Goal: Find specific fact

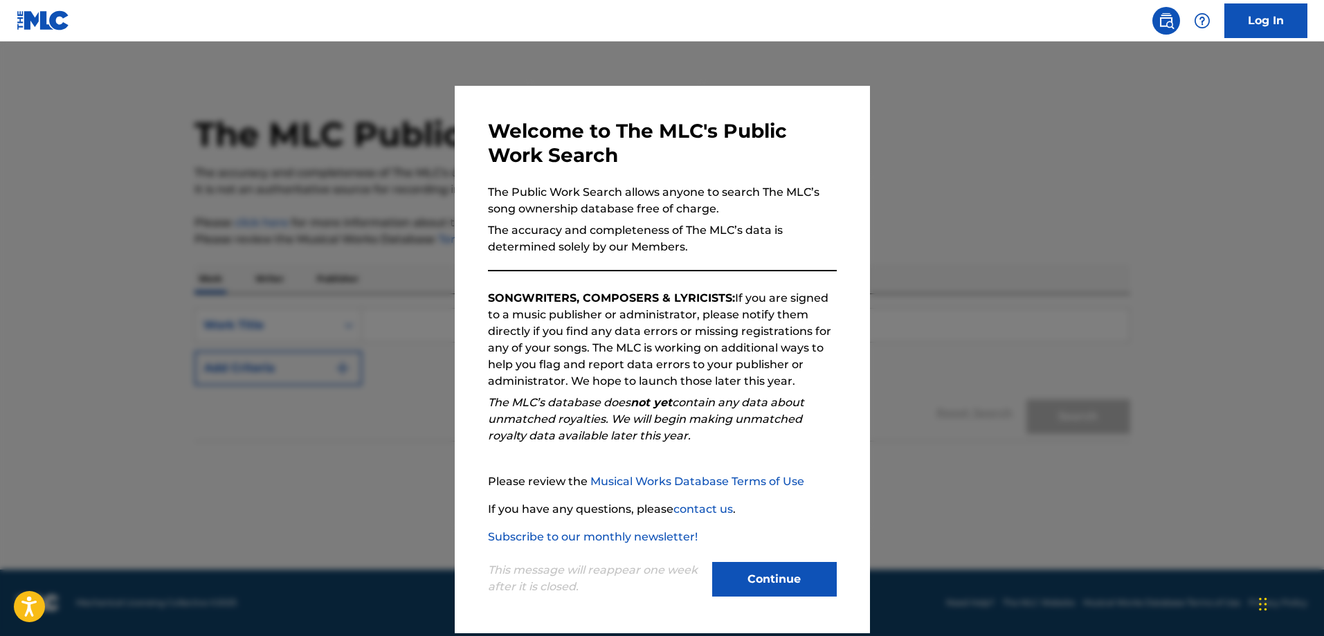
click at [788, 574] on button "Continue" at bounding box center [774, 579] width 125 height 35
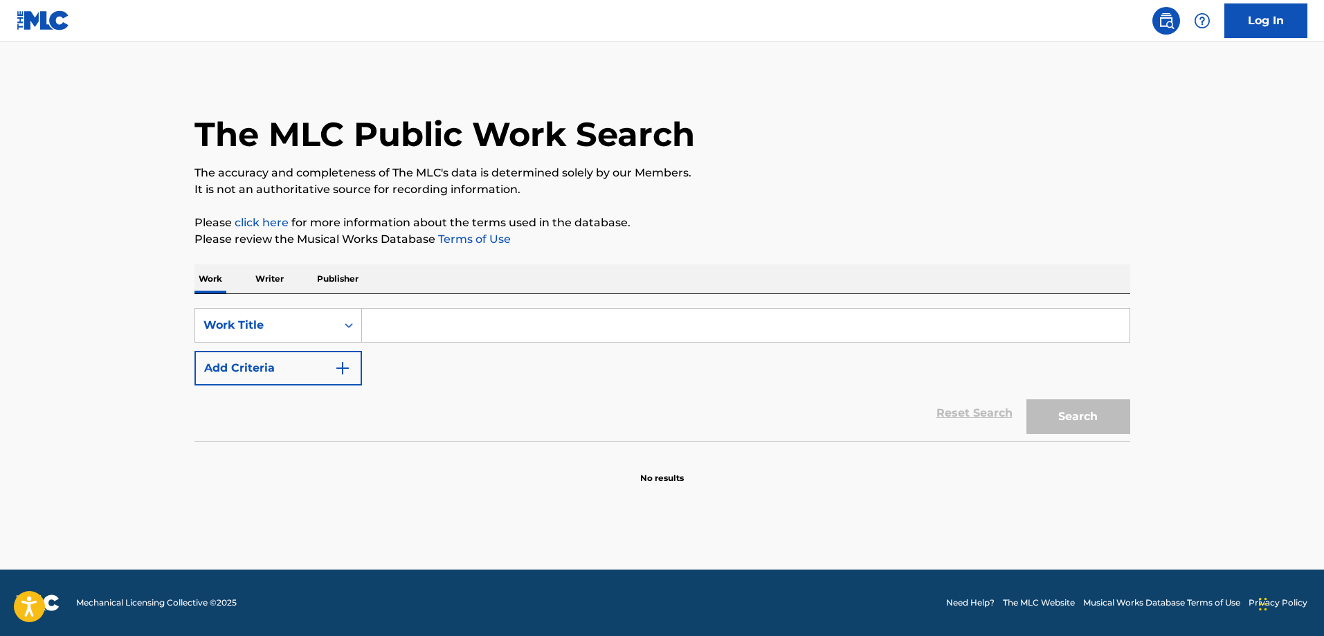
click at [426, 323] on input "Search Form" at bounding box center [745, 325] width 767 height 33
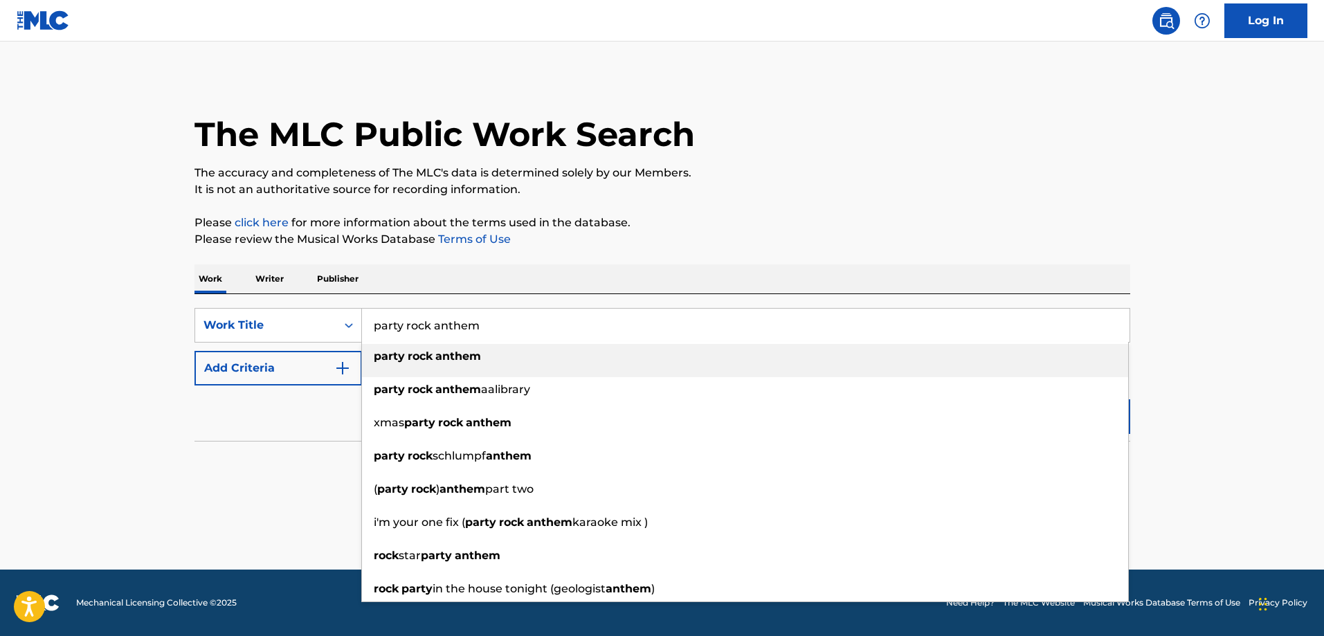
type input "party rock anthem"
click at [412, 359] on strong "rock" at bounding box center [420, 355] width 25 height 13
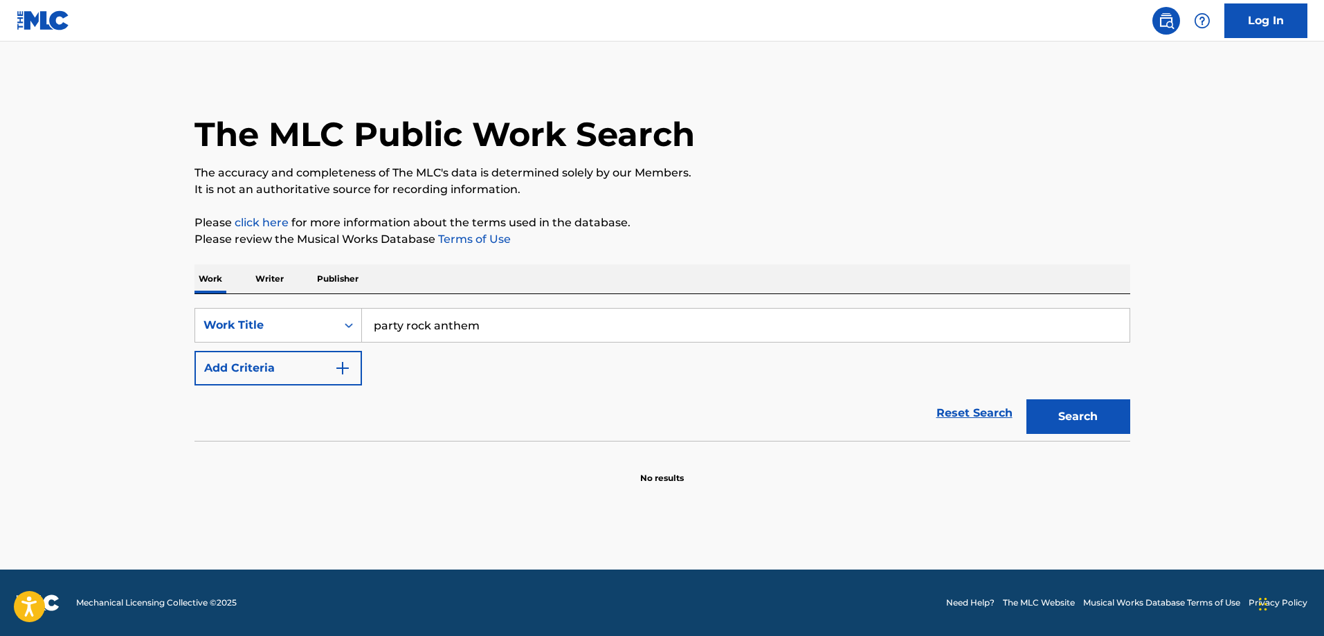
click at [1104, 417] on button "Search" at bounding box center [1078, 416] width 104 height 35
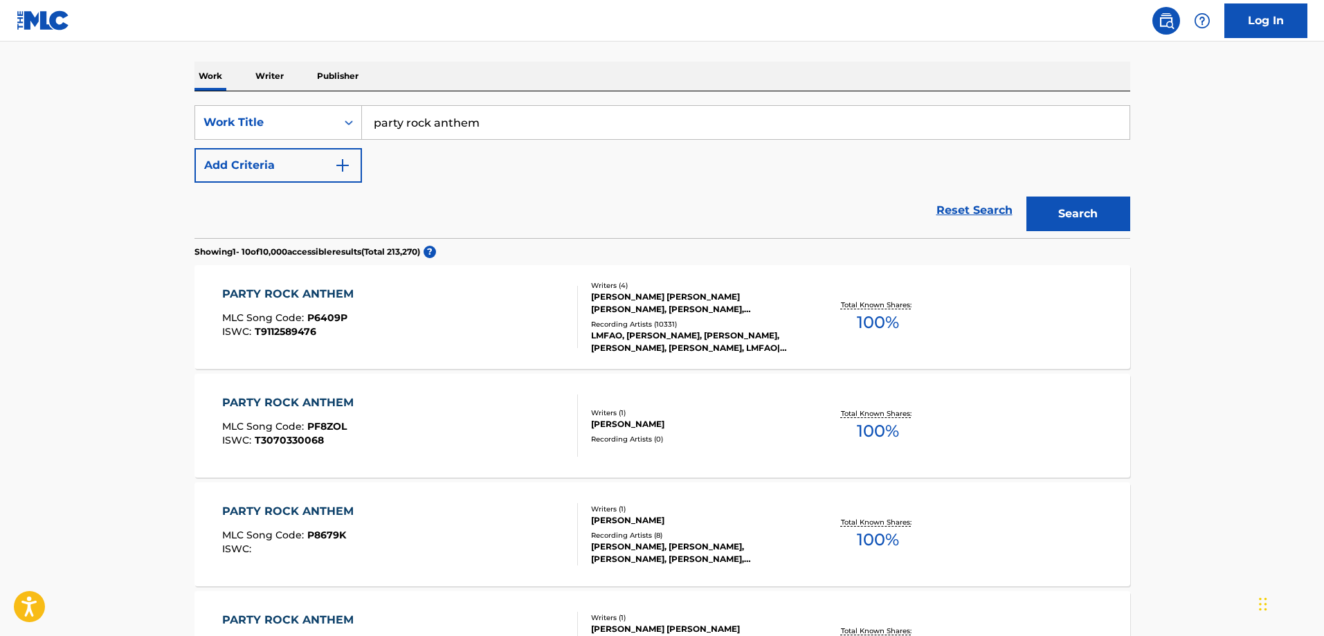
scroll to position [208, 0]
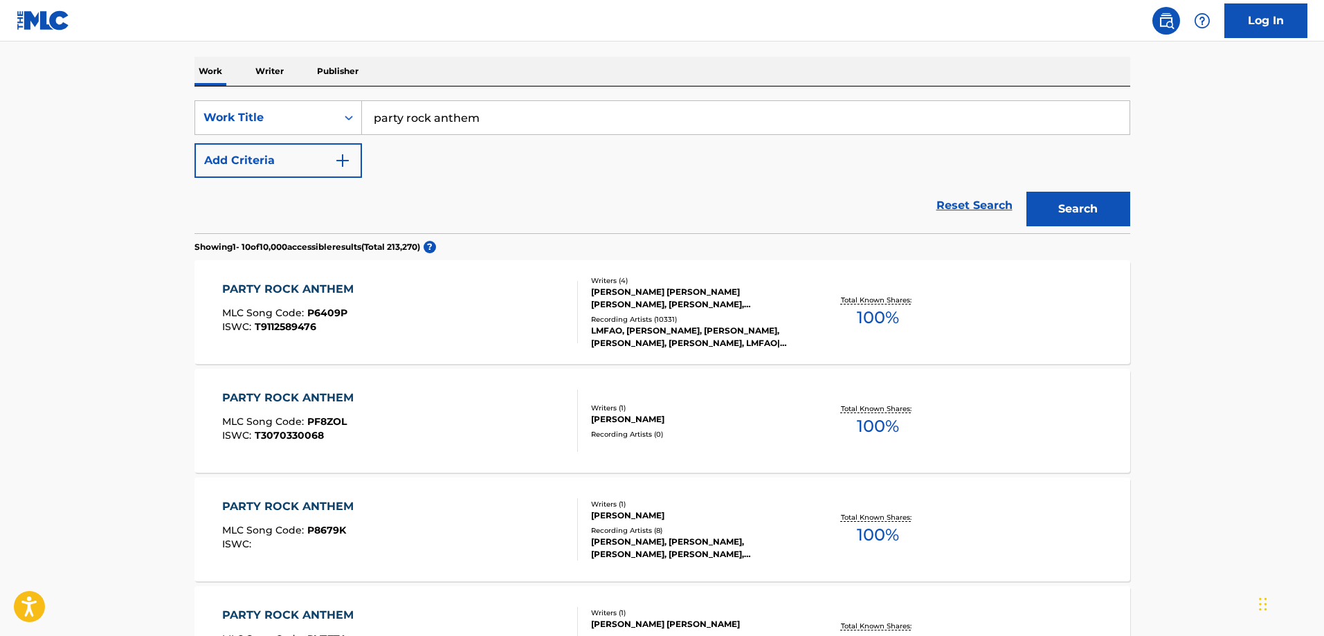
click at [690, 420] on div "[PERSON_NAME]" at bounding box center [695, 419] width 209 height 12
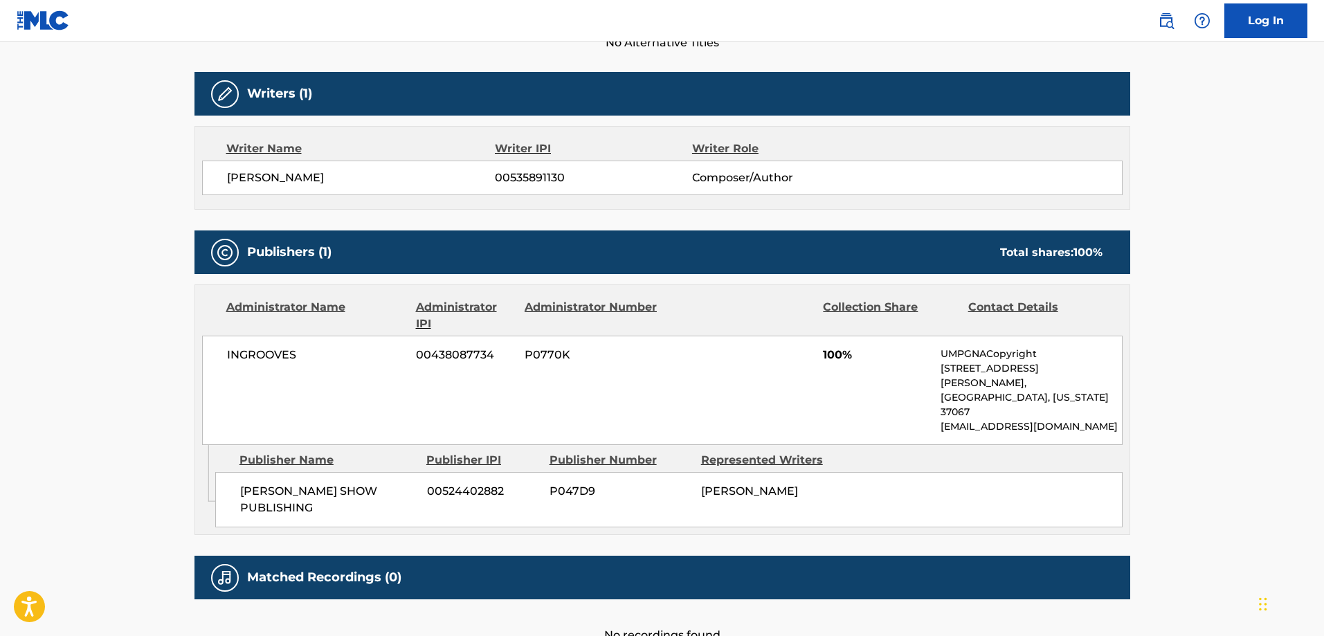
scroll to position [481, 0]
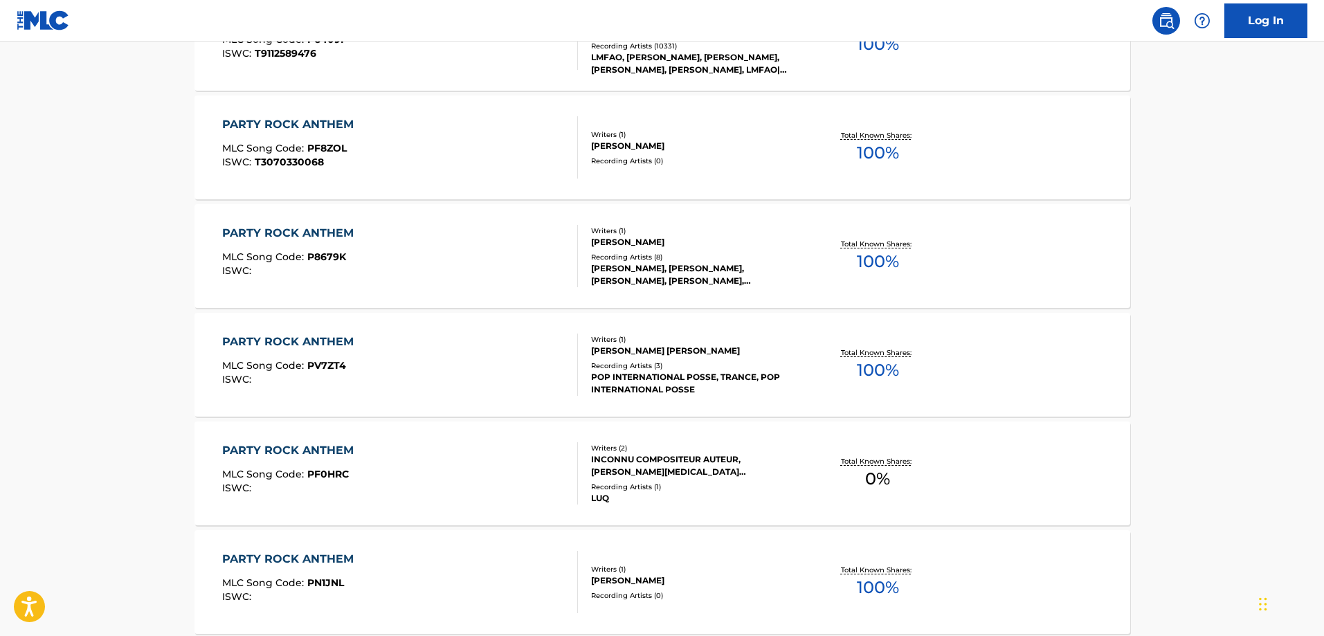
scroll to position [208, 0]
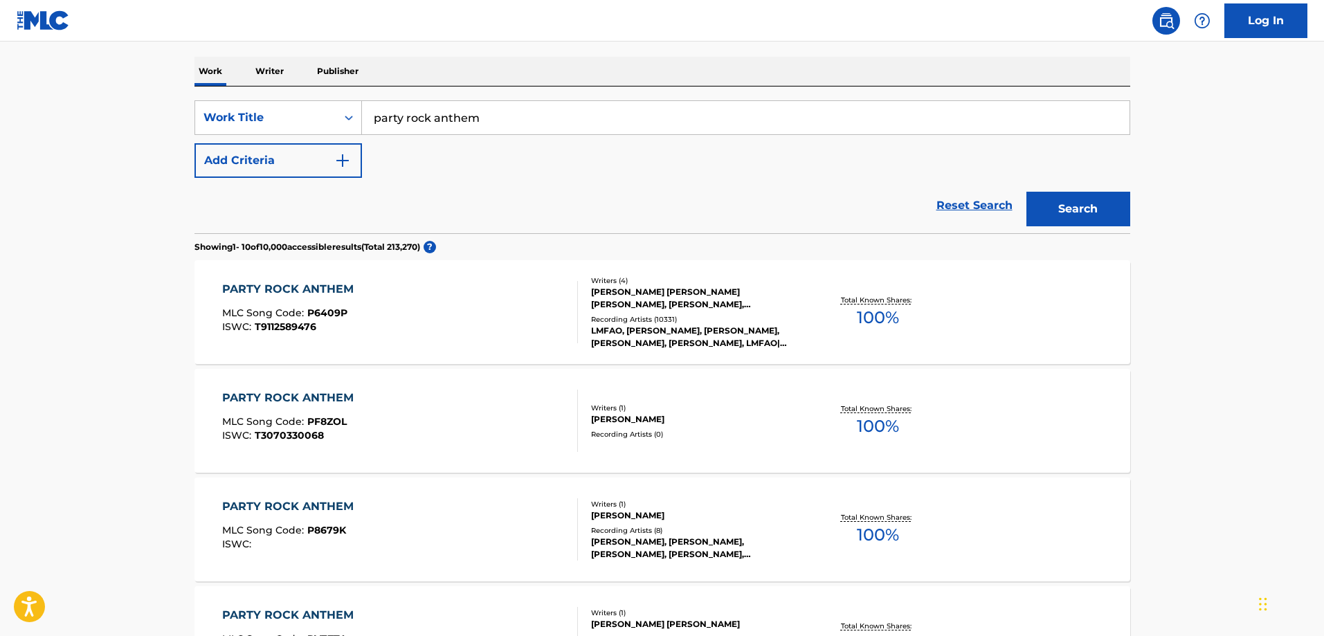
click at [713, 295] on div "[PERSON_NAME] [PERSON_NAME] [PERSON_NAME], [PERSON_NAME], [PERSON_NAME]" at bounding box center [695, 298] width 209 height 25
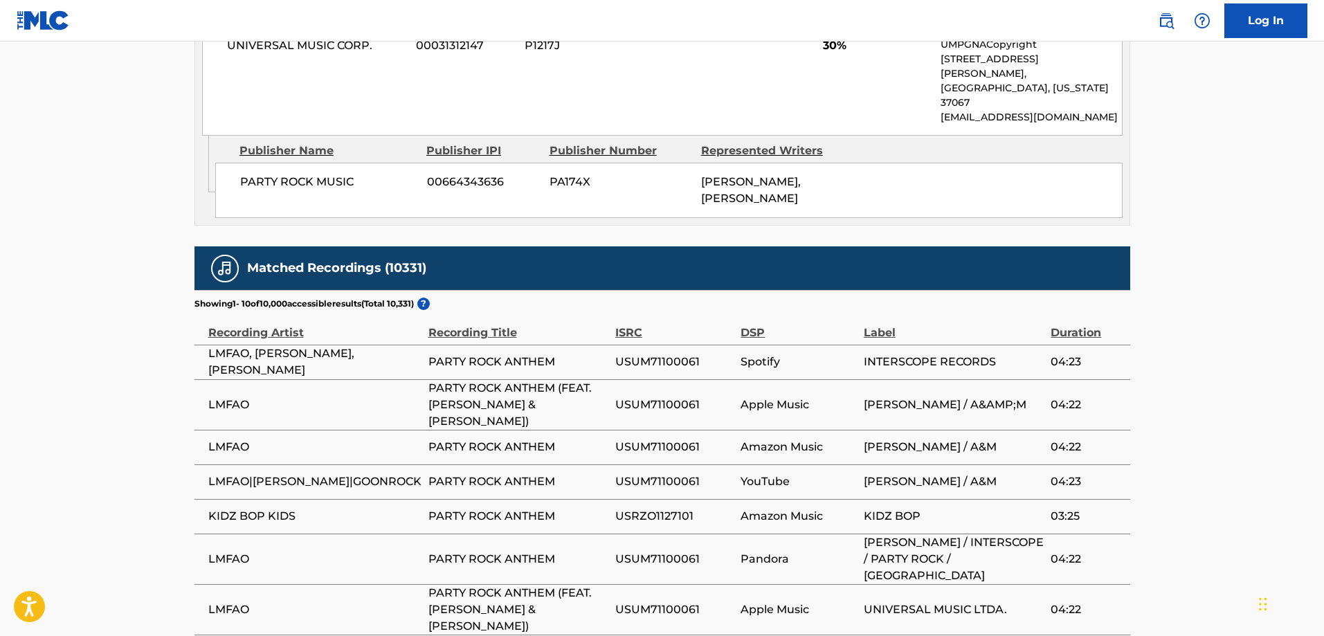
scroll to position [1776, 0]
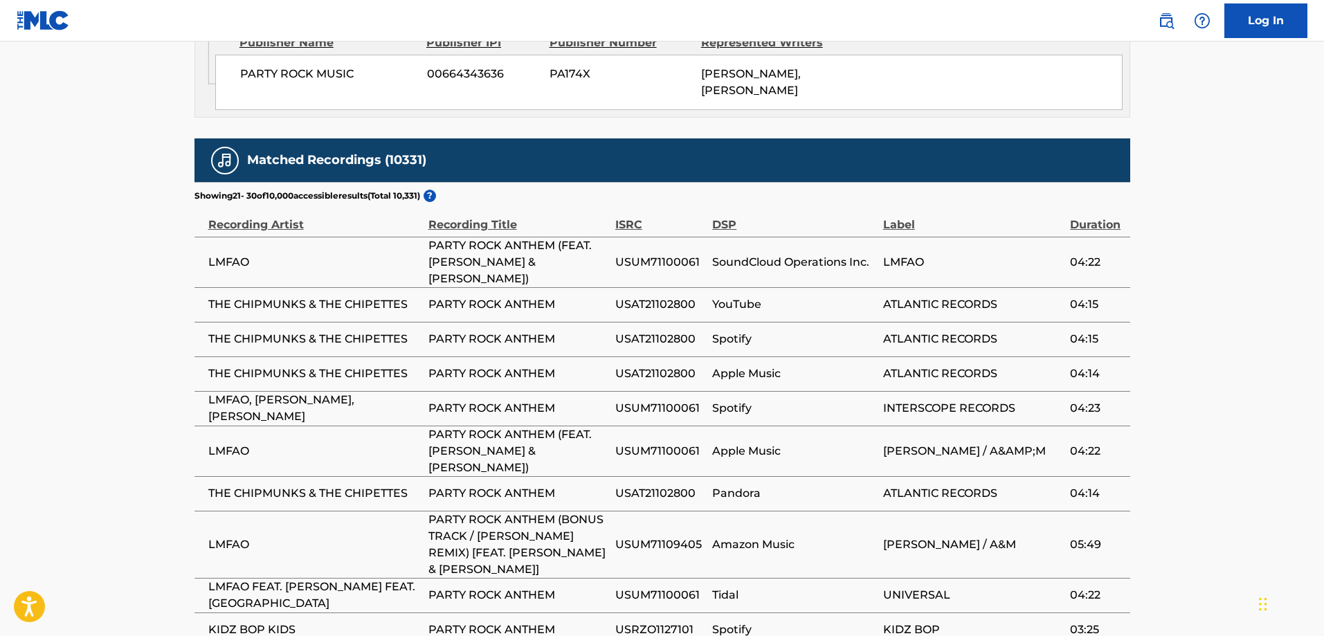
scroll to position [1808, 0]
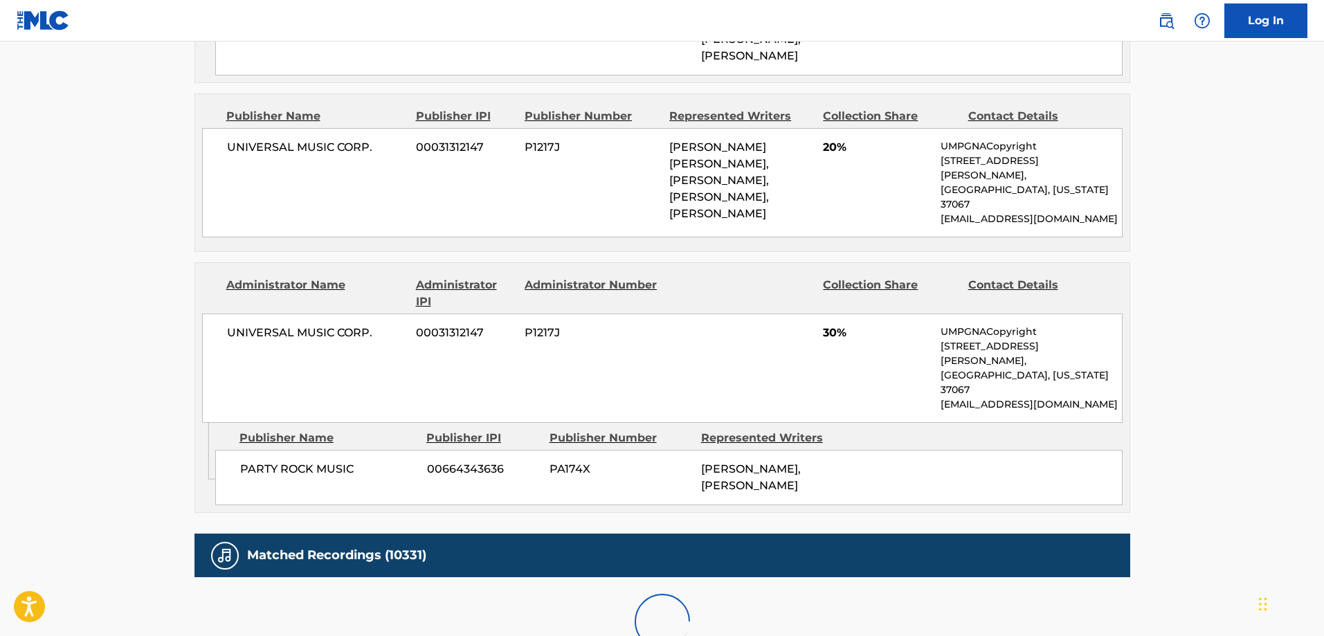
scroll to position [1792, 0]
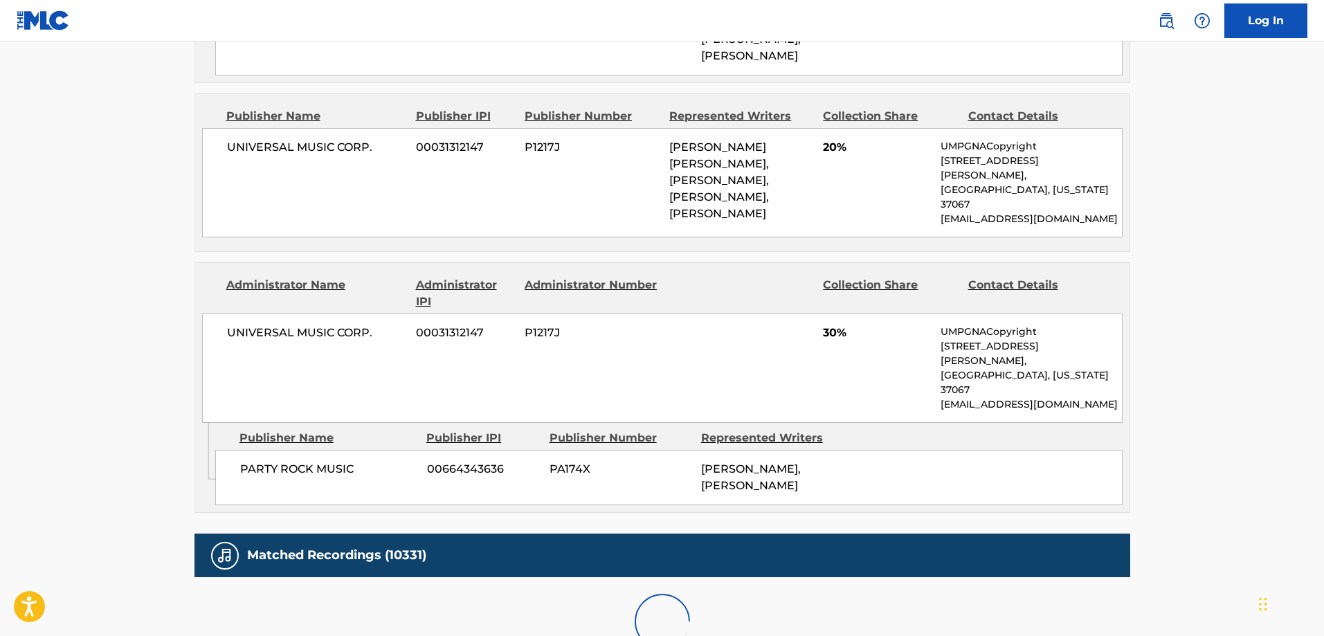
scroll to position [1760, 0]
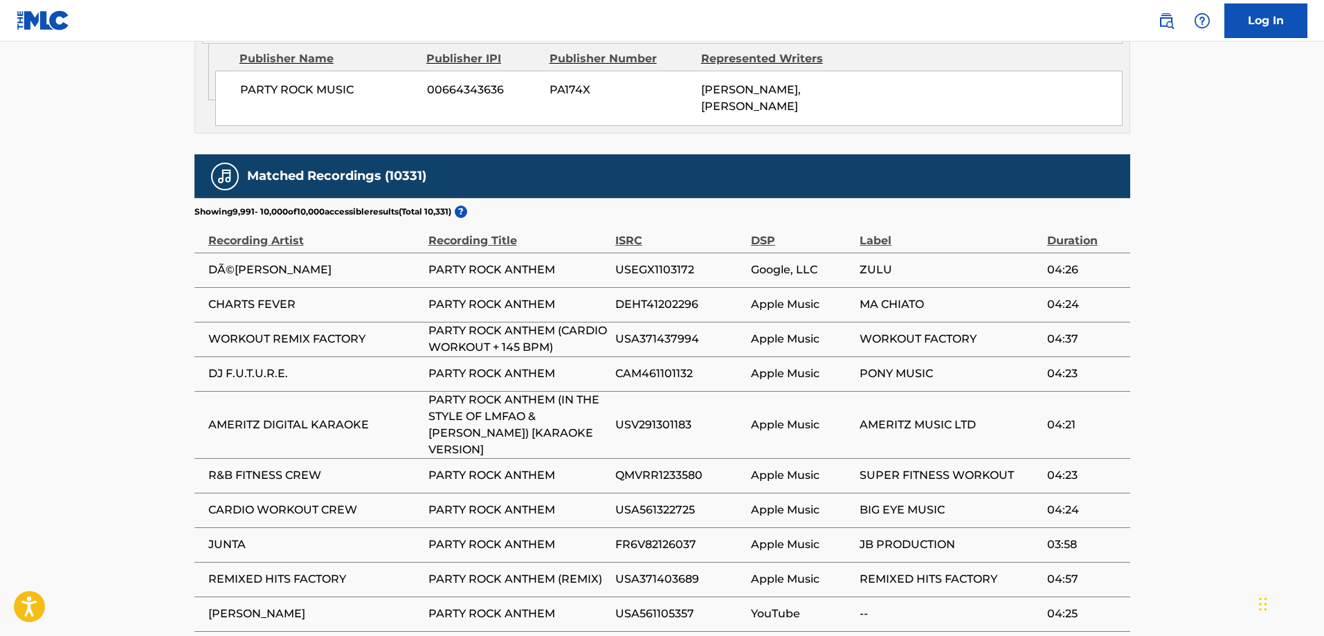
click at [485, 467] on span "PARTY ROCK ANTHEM" at bounding box center [518, 475] width 180 height 17
click at [510, 562] on td "PARTY ROCK ANTHEM (REMIX)" at bounding box center [521, 579] width 187 height 35
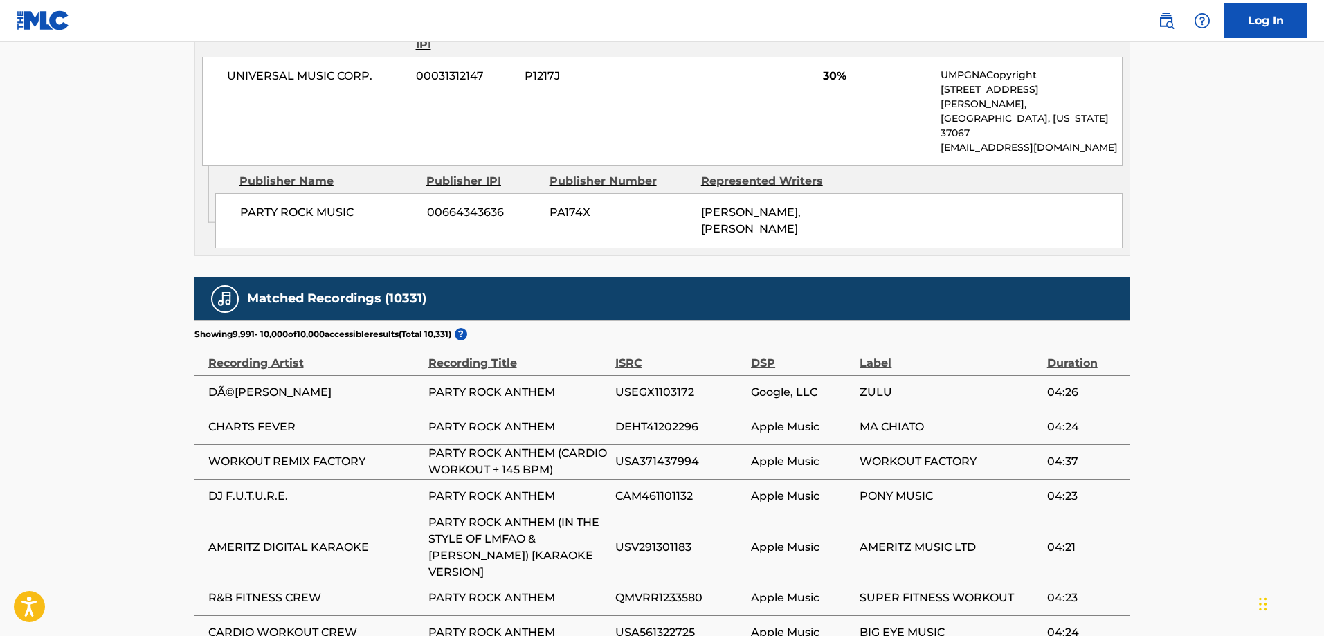
scroll to position [1621, 0]
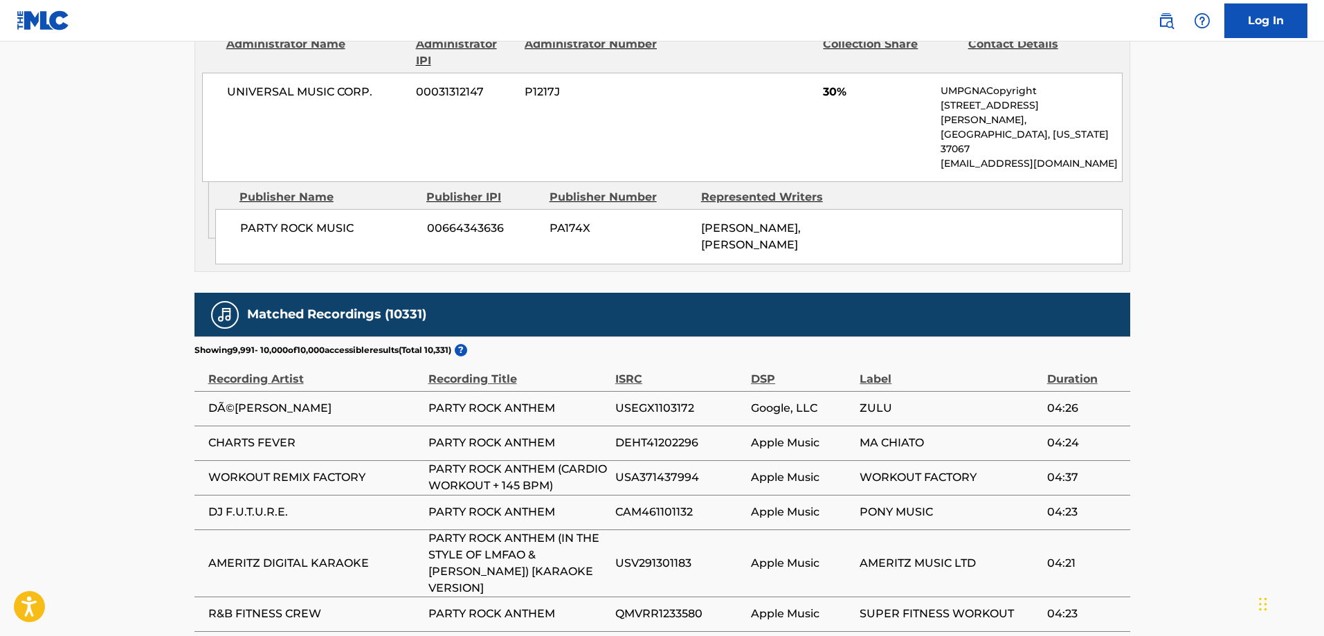
click at [720, 356] on div "ISRC" at bounding box center [679, 371] width 129 height 31
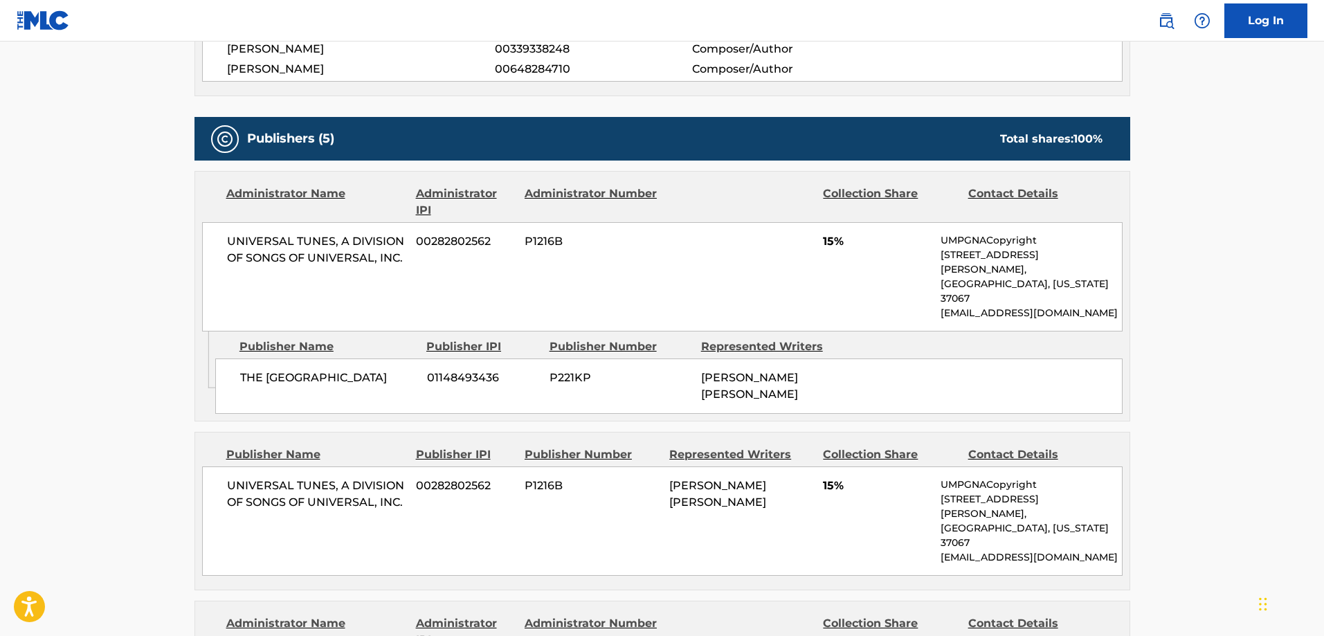
scroll to position [307, 0]
